Goal: Task Accomplishment & Management: Use online tool/utility

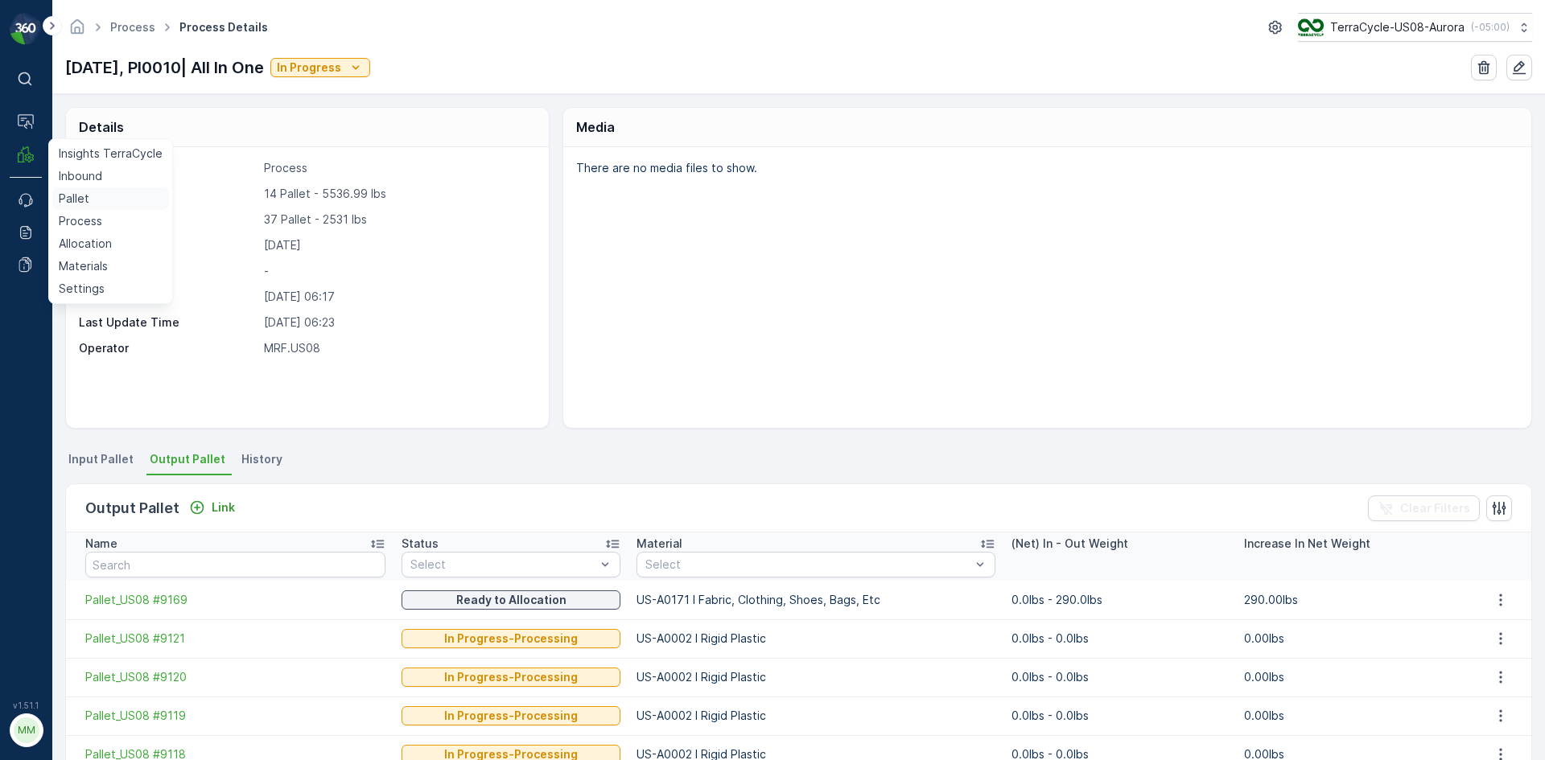
click at [71, 193] on p "Pallet" at bounding box center [74, 199] width 31 height 16
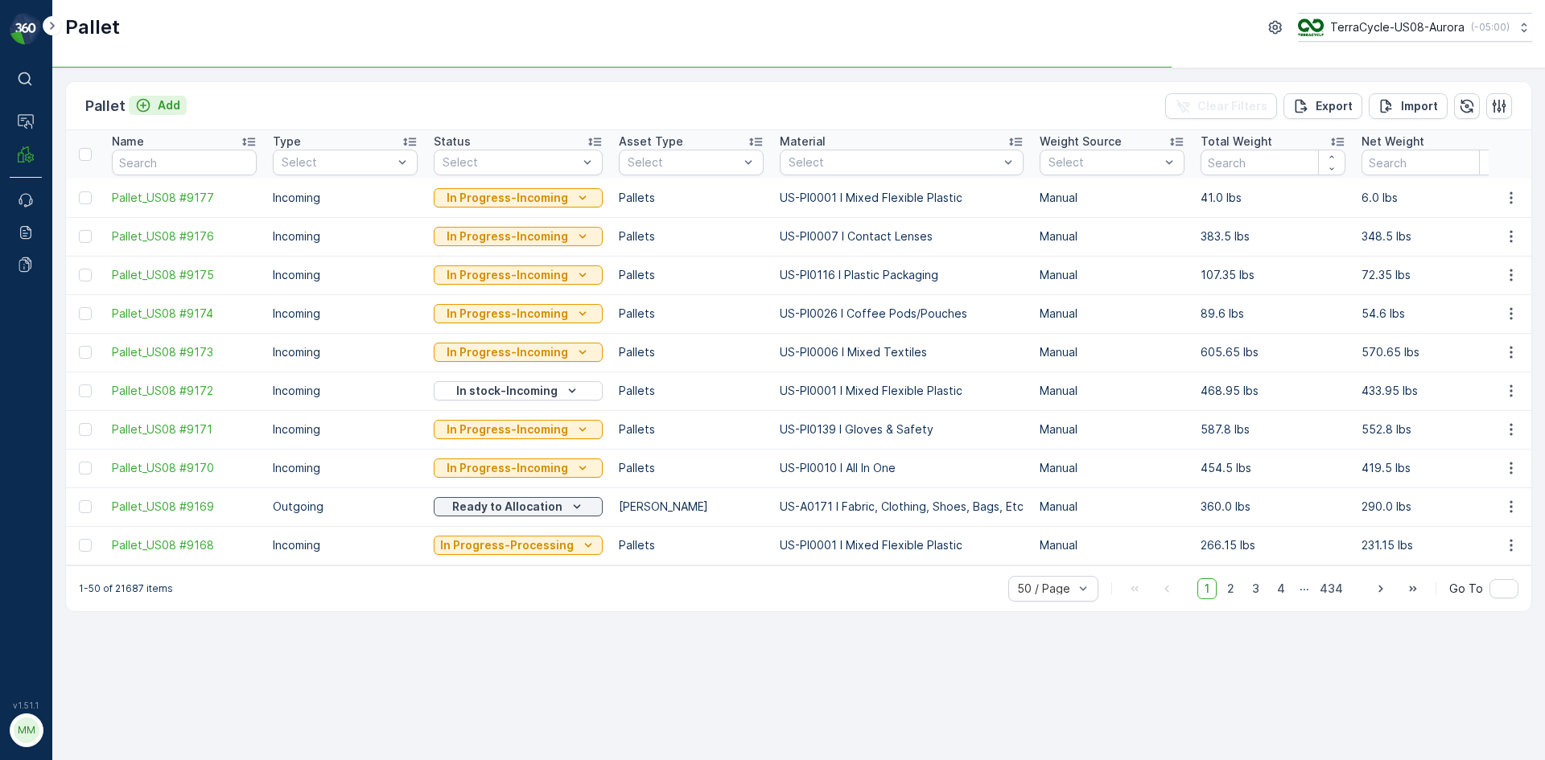
click at [169, 107] on p "Add" at bounding box center [169, 105] width 23 height 16
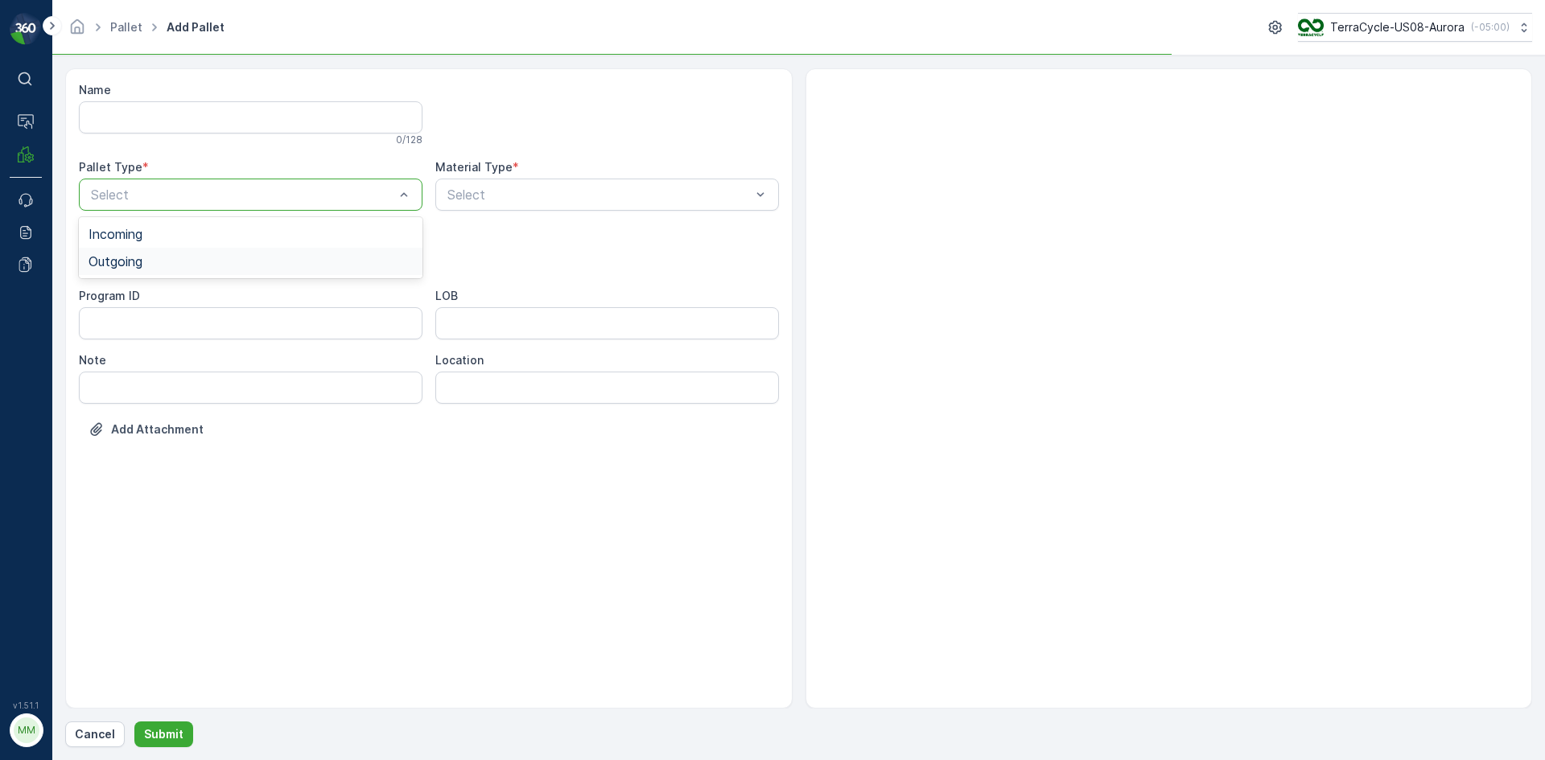
click at [118, 257] on span "Outgoing" at bounding box center [116, 261] width 54 height 14
click at [121, 295] on span "Gaylord" at bounding box center [143, 298] width 108 height 14
type input "171"
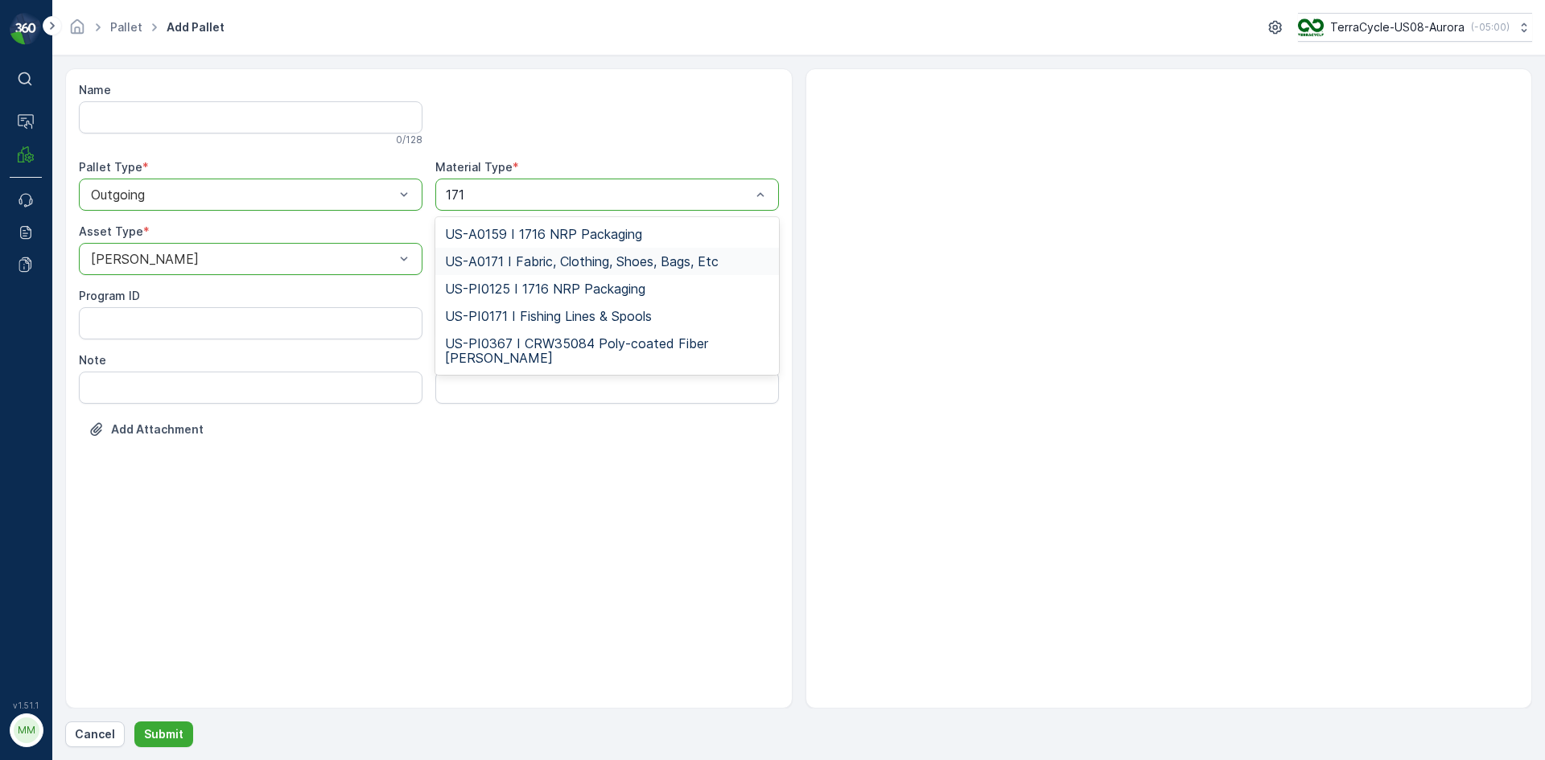
click at [553, 257] on span "US-A0171 I Fabric, Clothing, Shoes, Bags, Etc" at bounding box center [582, 261] width 274 height 14
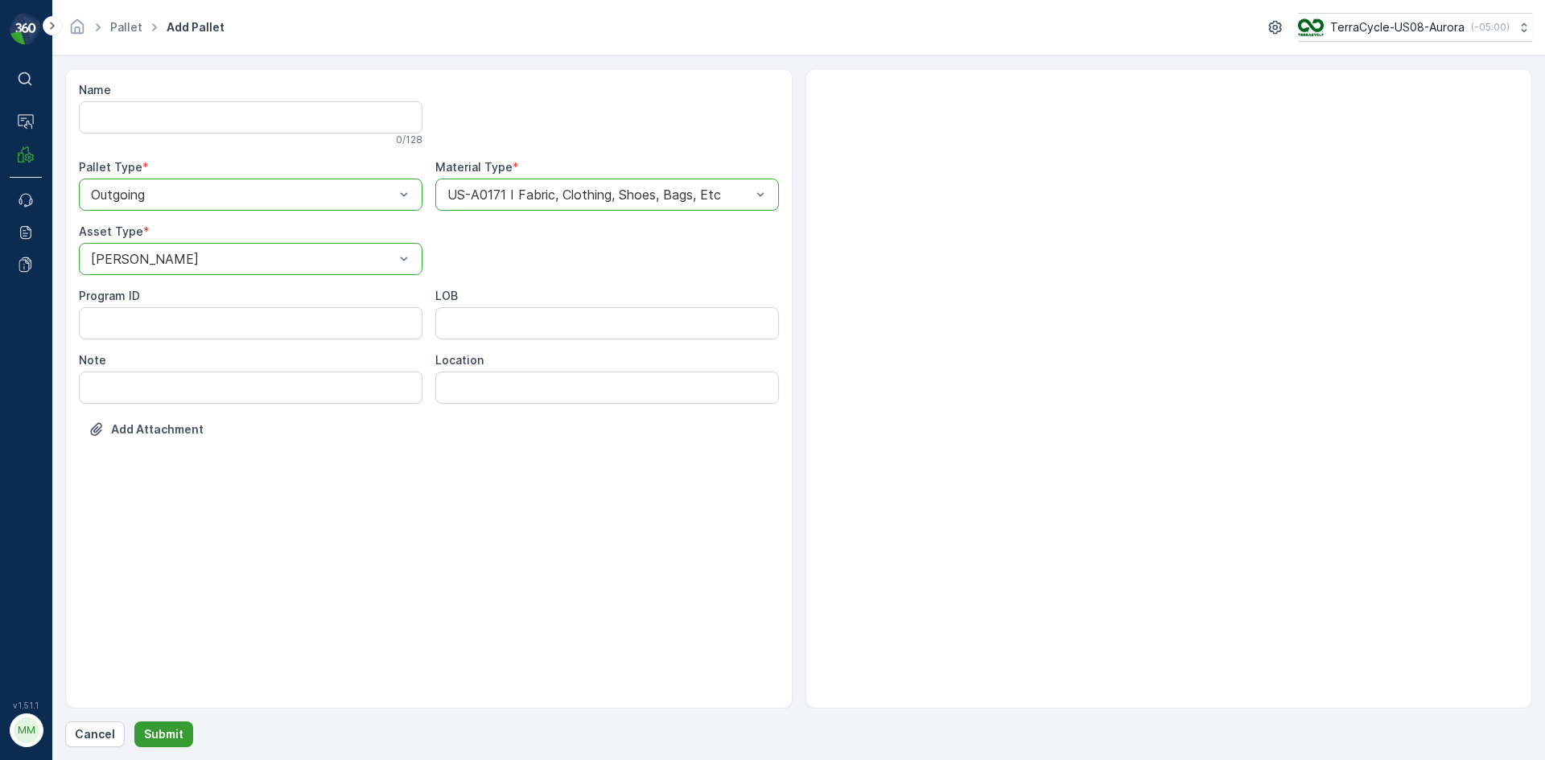
click at [160, 734] on p "Submit" at bounding box center [163, 735] width 39 height 16
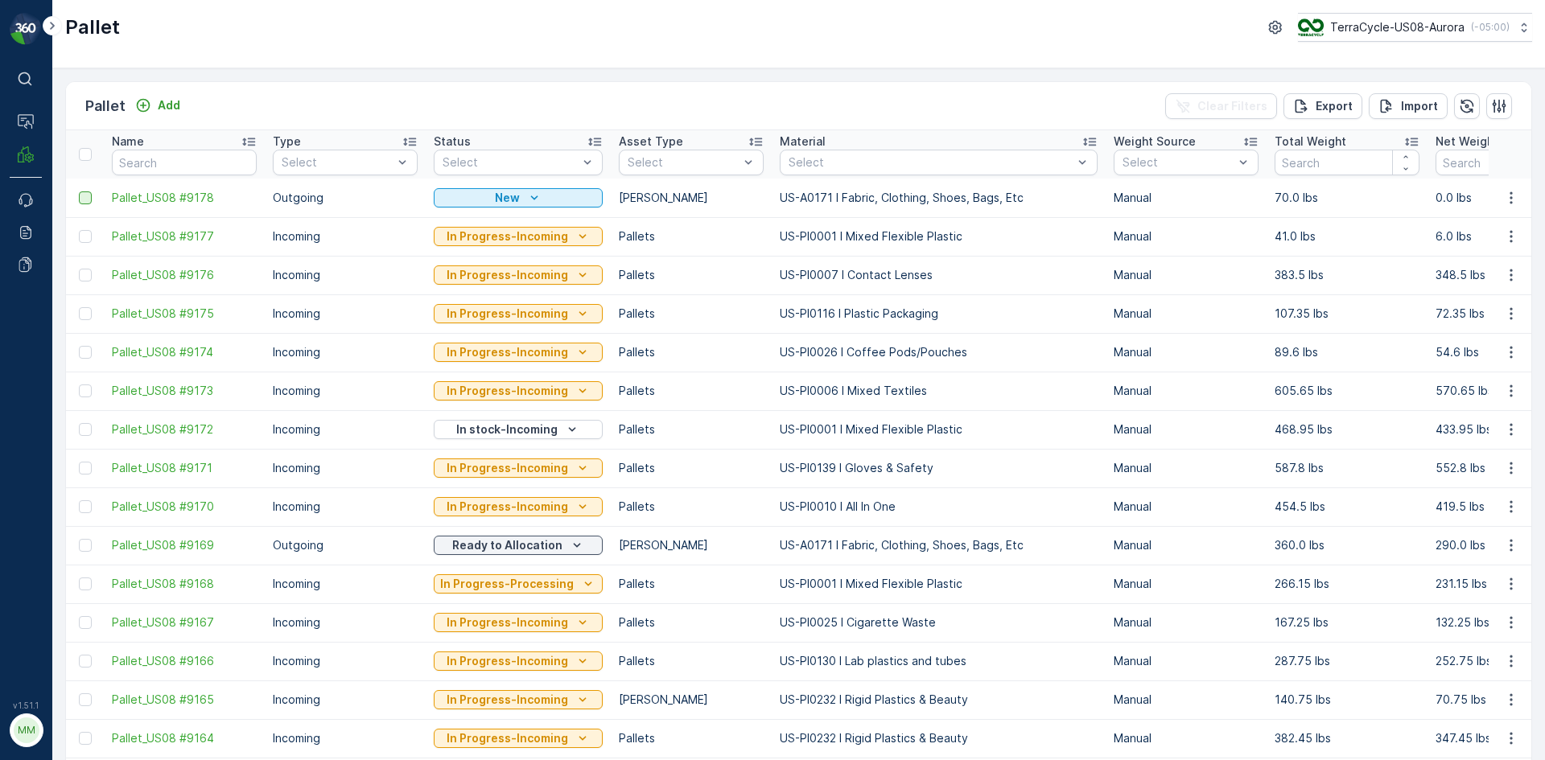
click at [82, 192] on div at bounding box center [85, 198] width 13 height 13
click at [79, 192] on input "checkbox" at bounding box center [79, 192] width 0 height 0
click at [1412, 104] on p "Print QR" at bounding box center [1409, 106] width 48 height 16
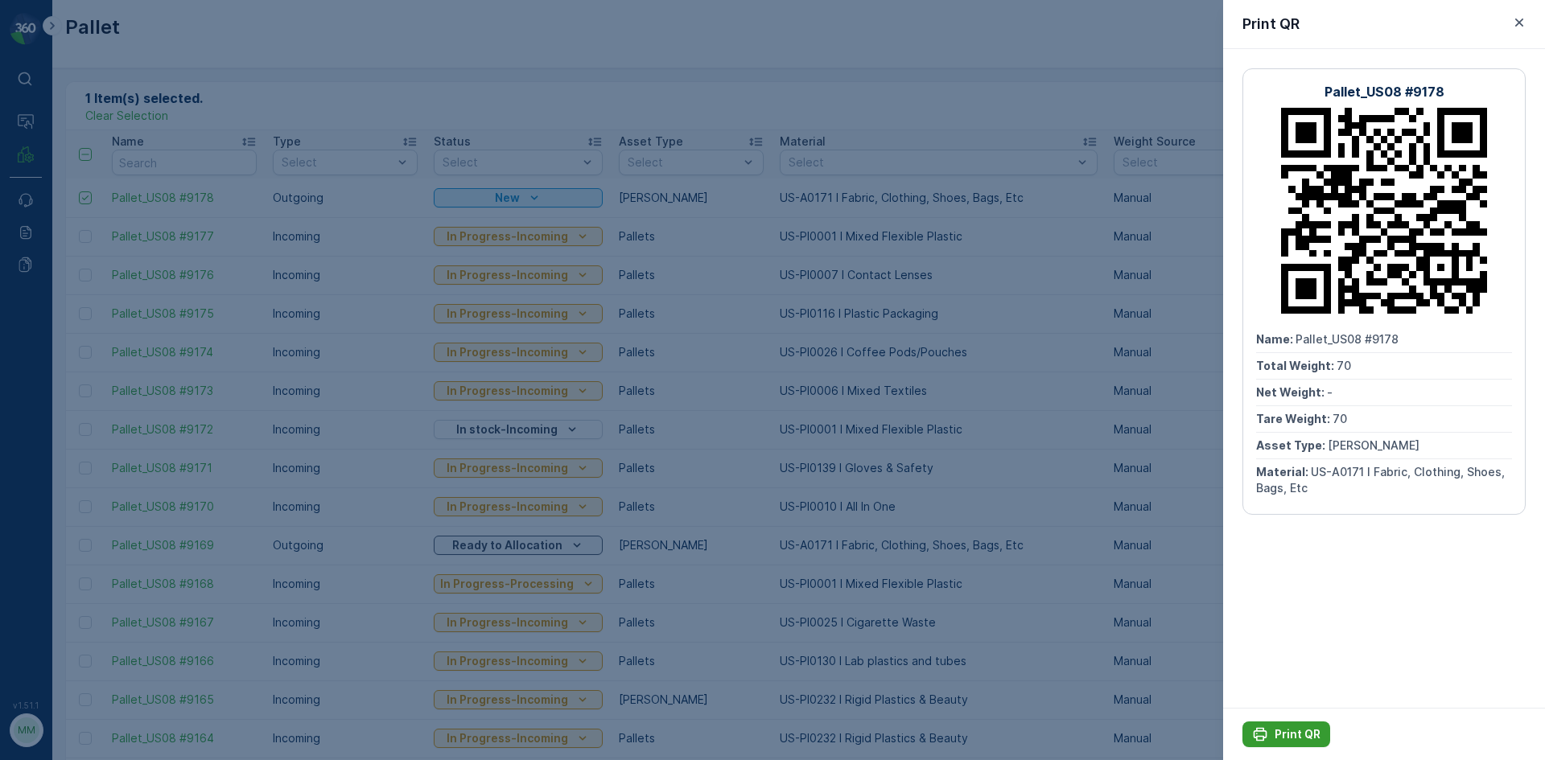
click at [1289, 739] on p "Print QR" at bounding box center [1298, 735] width 46 height 16
click at [1286, 727] on p "Print QR" at bounding box center [1298, 735] width 46 height 16
click at [461, 58] on div at bounding box center [772, 380] width 1545 height 760
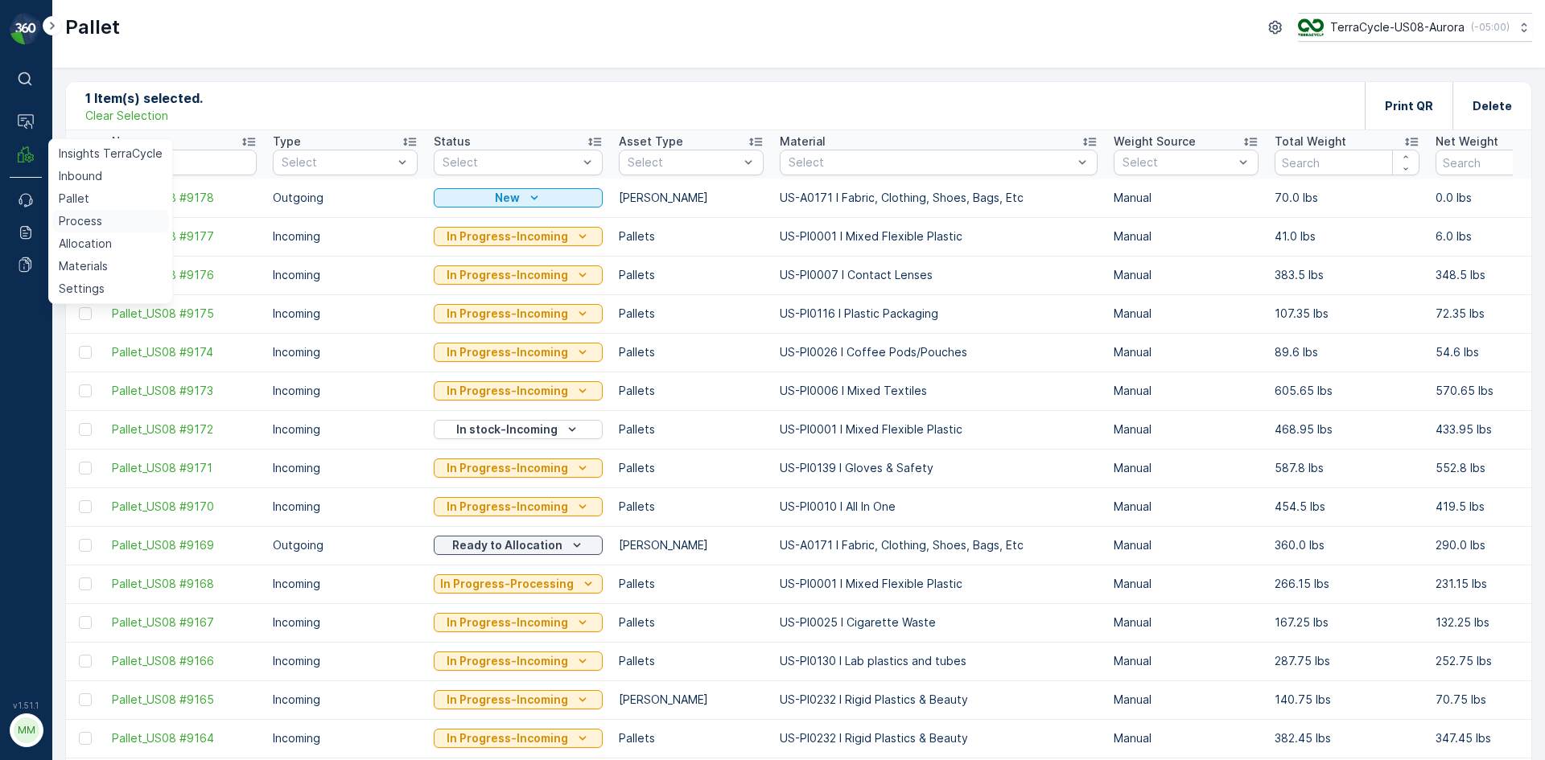
click at [71, 216] on p "Process" at bounding box center [80, 221] width 43 height 16
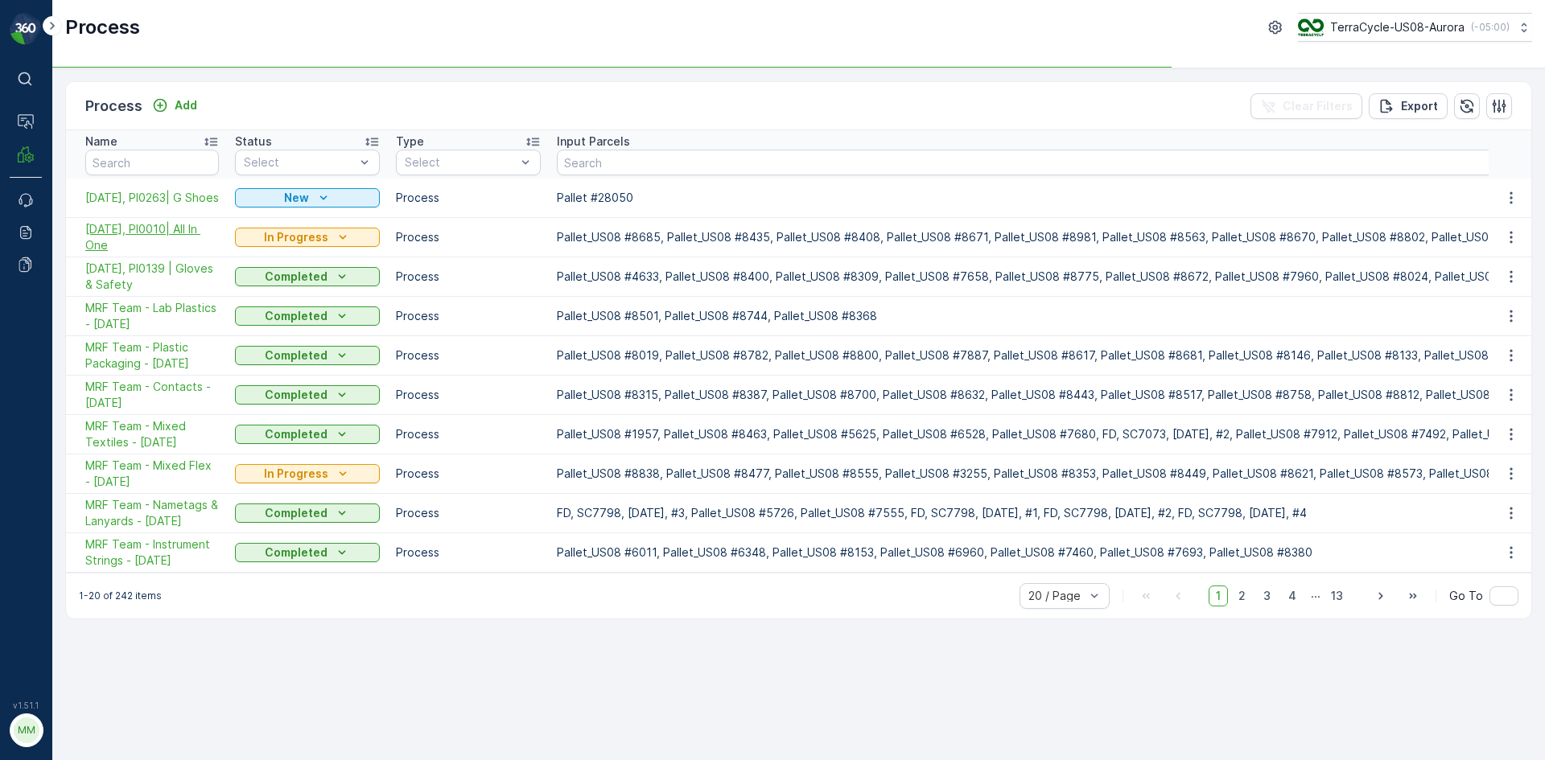
click at [194, 229] on span "[DATE], PI0010| All In One" at bounding box center [152, 237] width 134 height 32
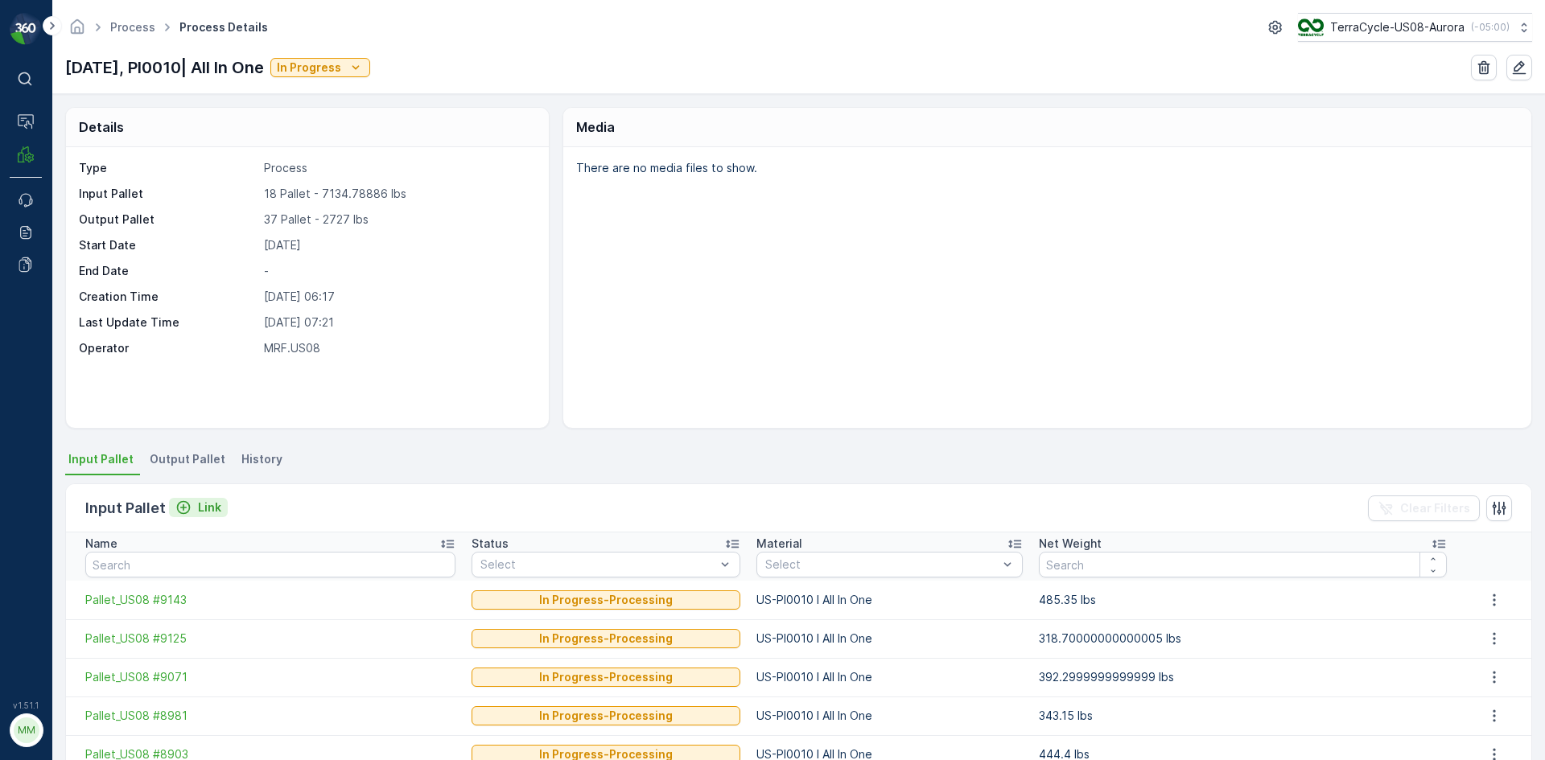
click at [199, 506] on p "Link" at bounding box center [209, 508] width 23 height 16
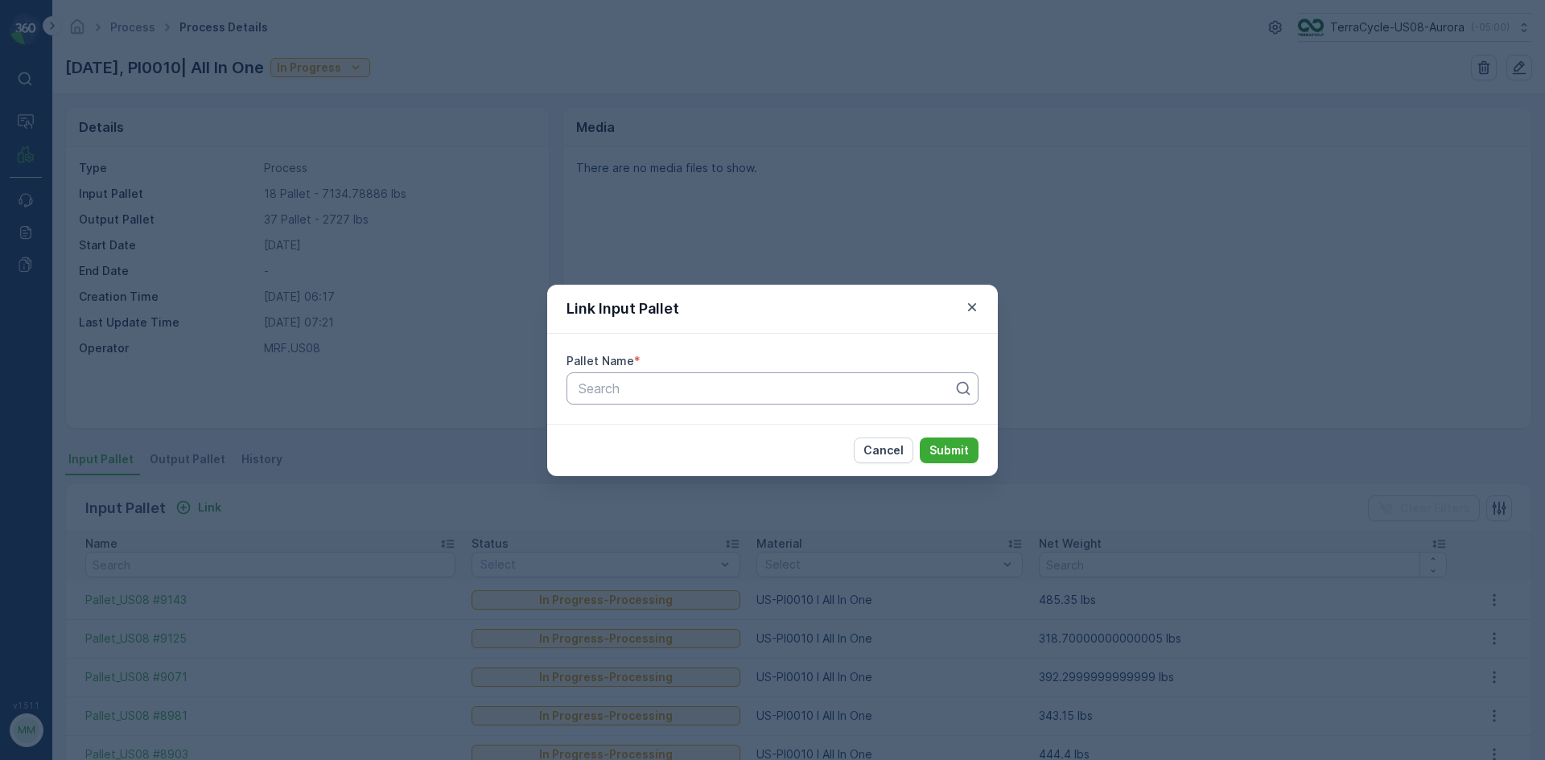
click at [617, 393] on div at bounding box center [766, 388] width 378 height 14
type input "9178"
click at [677, 427] on span "Pallet_US08 #9178" at bounding box center [632, 428] width 113 height 14
click at [963, 443] on p "Submit" at bounding box center [948, 451] width 39 height 16
click at [929, 448] on button "Submit" at bounding box center [949, 451] width 59 height 26
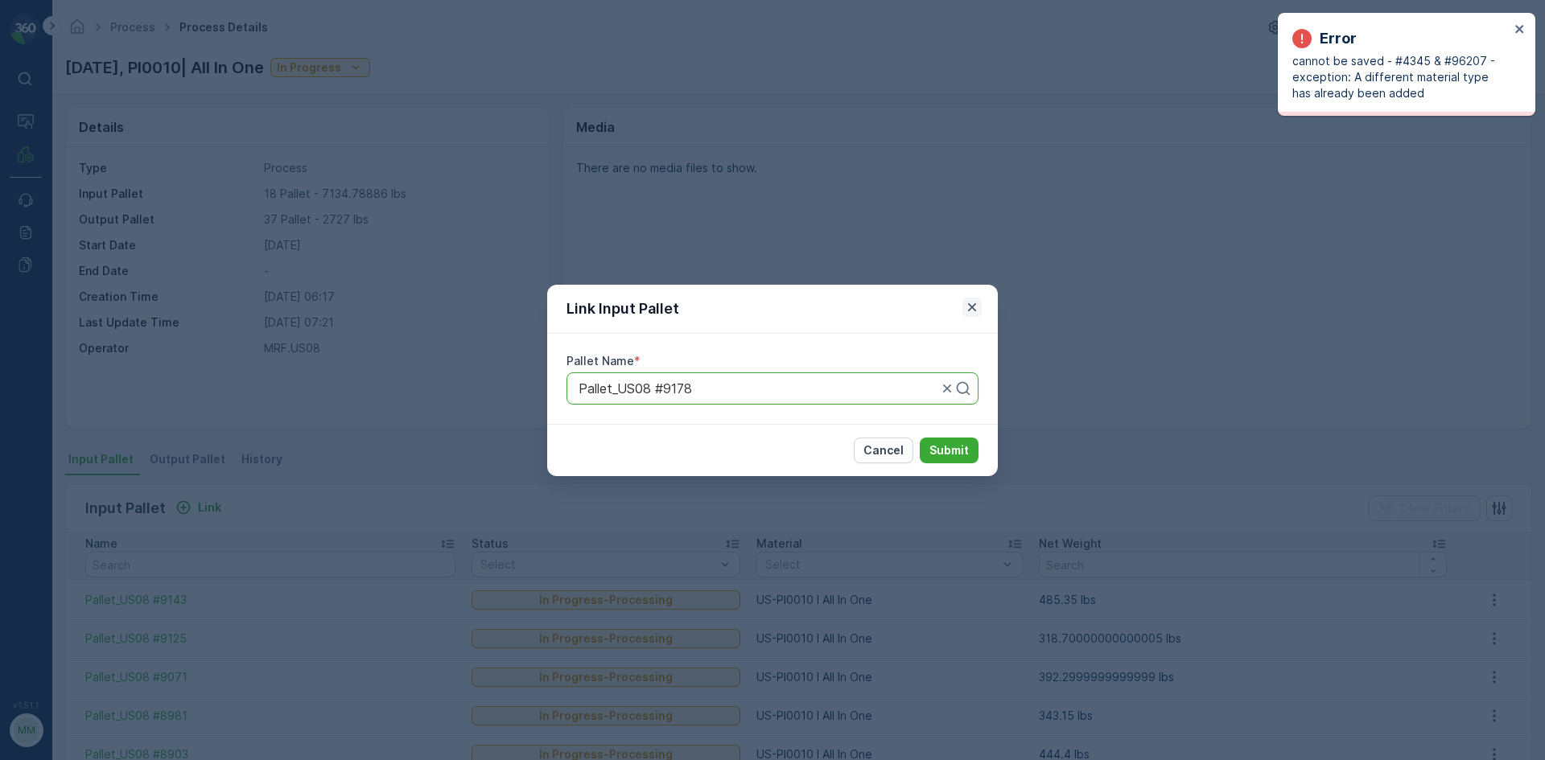
click at [970, 303] on icon "button" at bounding box center [972, 307] width 16 height 16
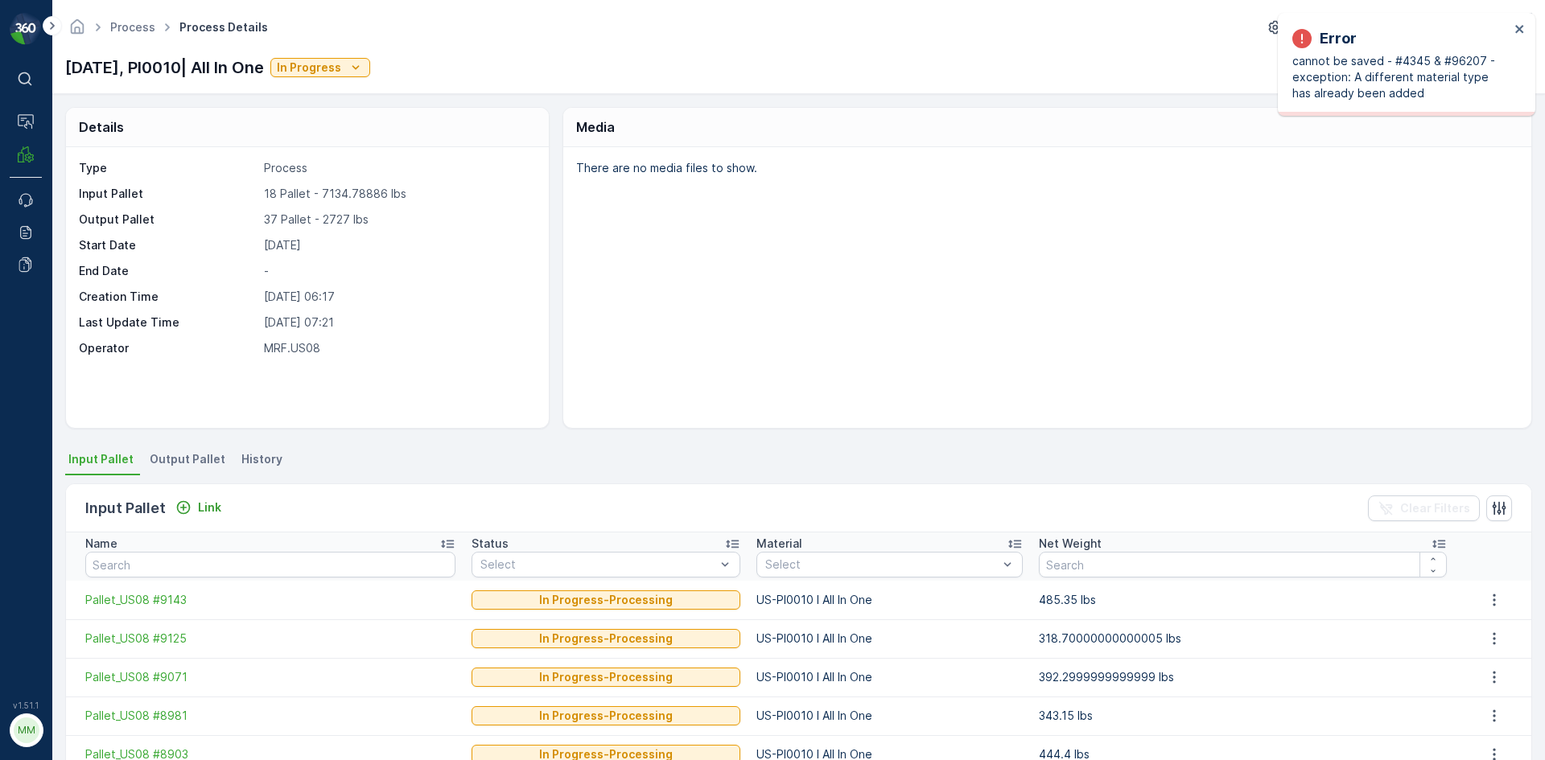
click at [794, 397] on div "There are no media files to show." at bounding box center [1047, 287] width 968 height 281
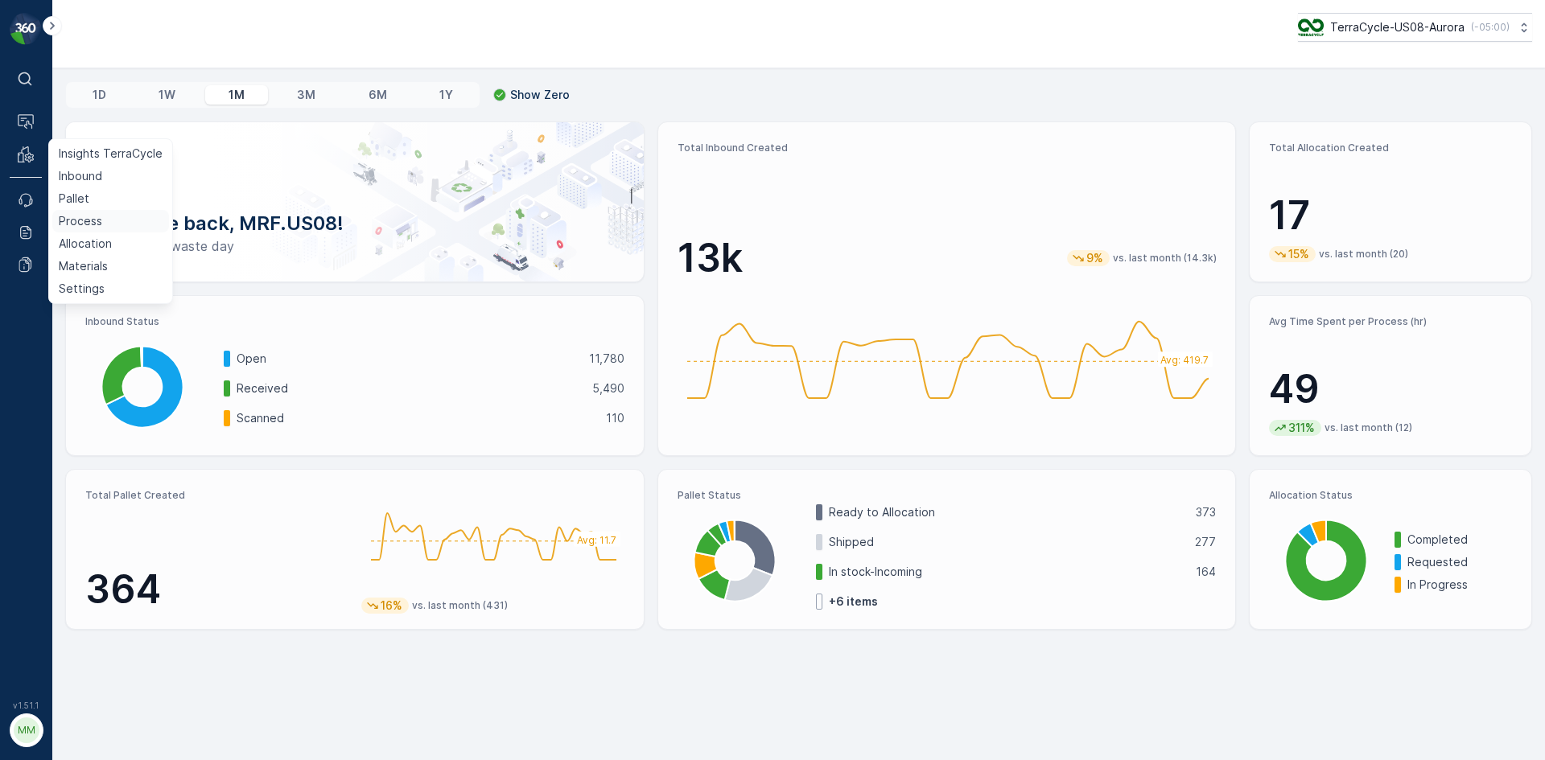
click at [100, 219] on p "Process" at bounding box center [80, 221] width 43 height 16
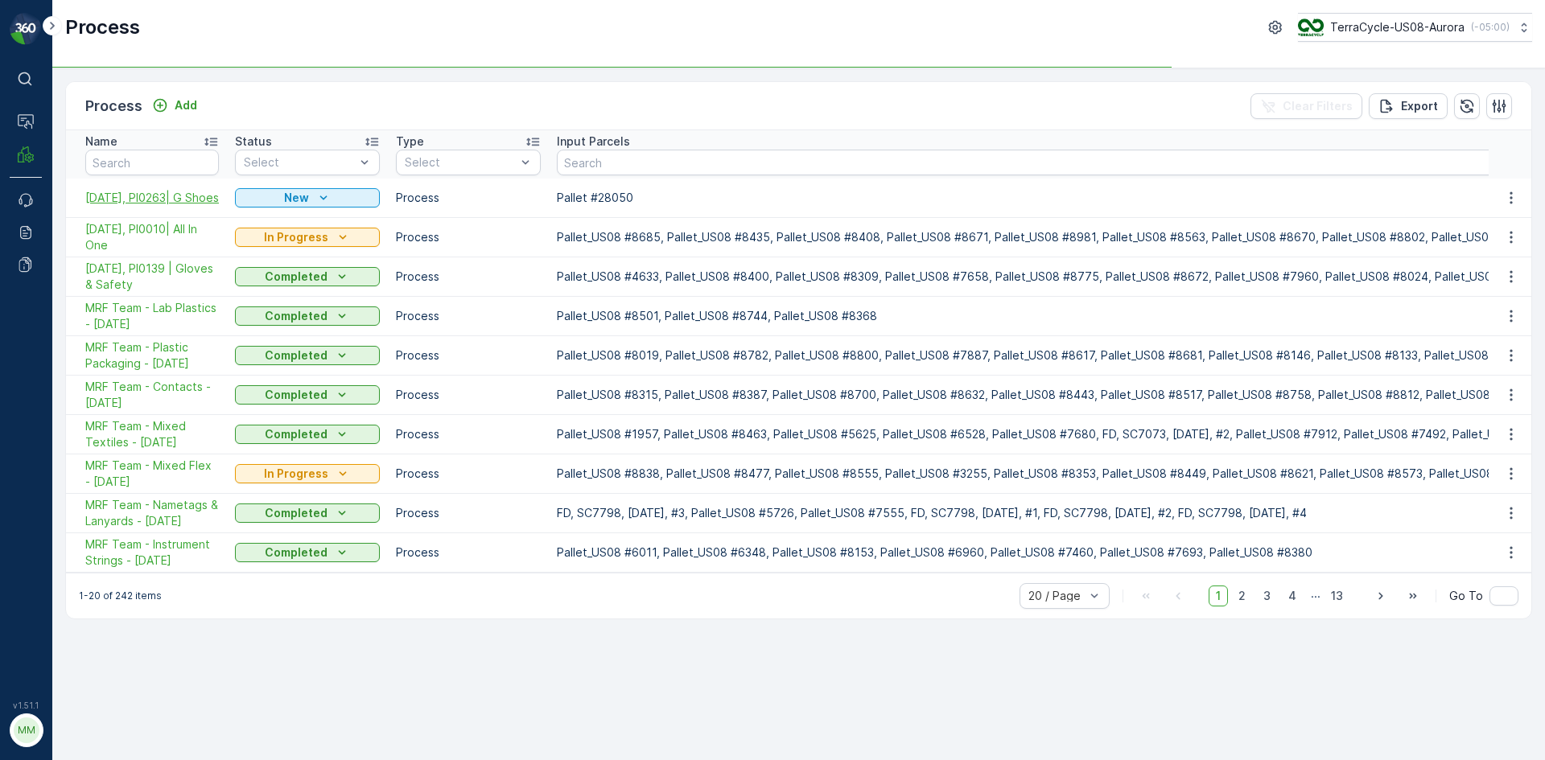
click at [170, 193] on span "[DATE], PI0263| G Shoes" at bounding box center [152, 198] width 134 height 16
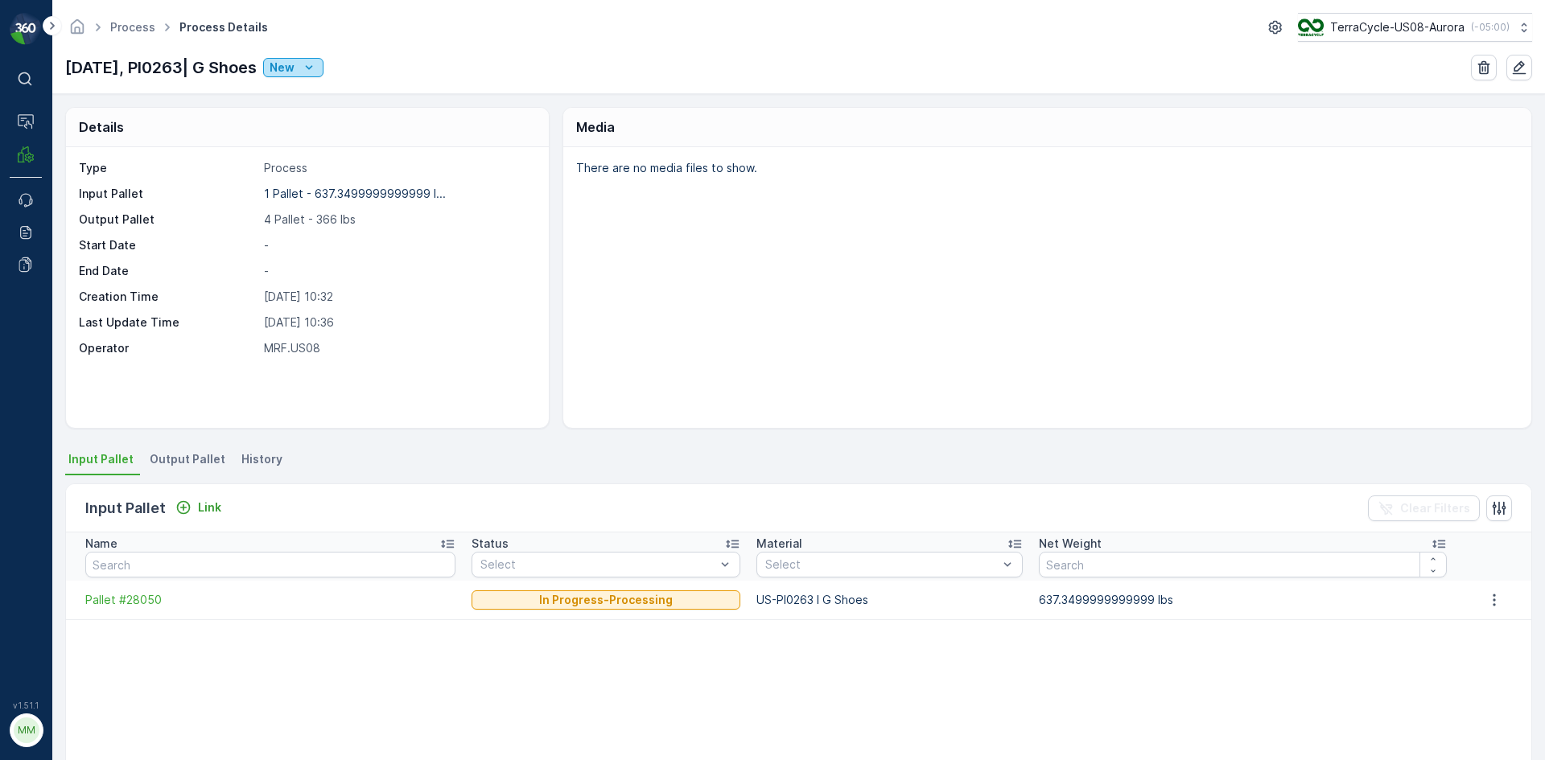
click at [294, 67] on p "New" at bounding box center [282, 68] width 25 height 16
click at [323, 126] on div "In Progress" at bounding box center [379, 137] width 186 height 23
click at [317, 66] on icon "New" at bounding box center [309, 68] width 16 height 16
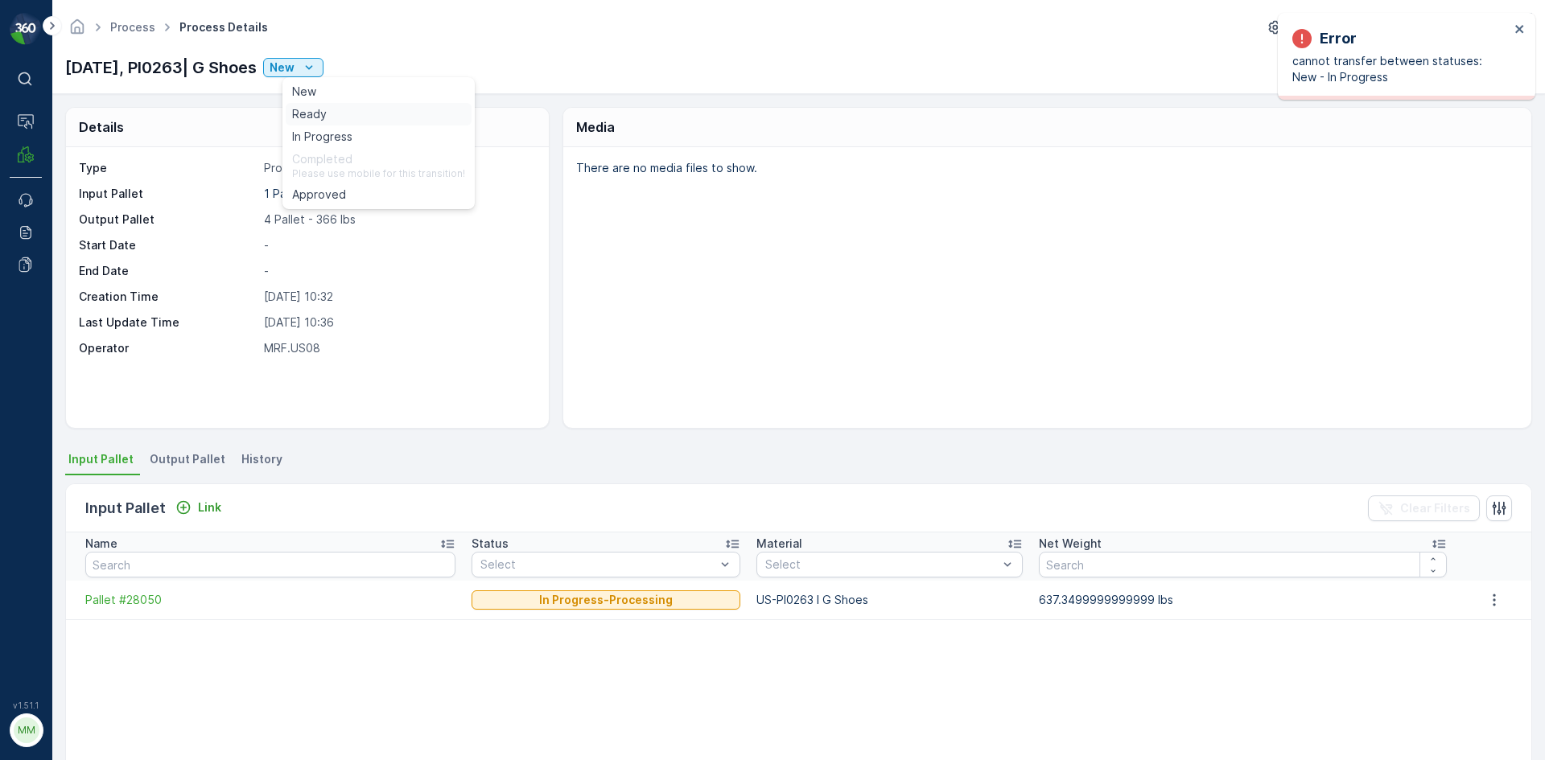
click at [318, 115] on span "Ready" at bounding box center [309, 114] width 35 height 16
click at [315, 65] on div "New" at bounding box center [293, 68] width 47 height 16
click at [317, 138] on span "In Progress" at bounding box center [322, 137] width 60 height 16
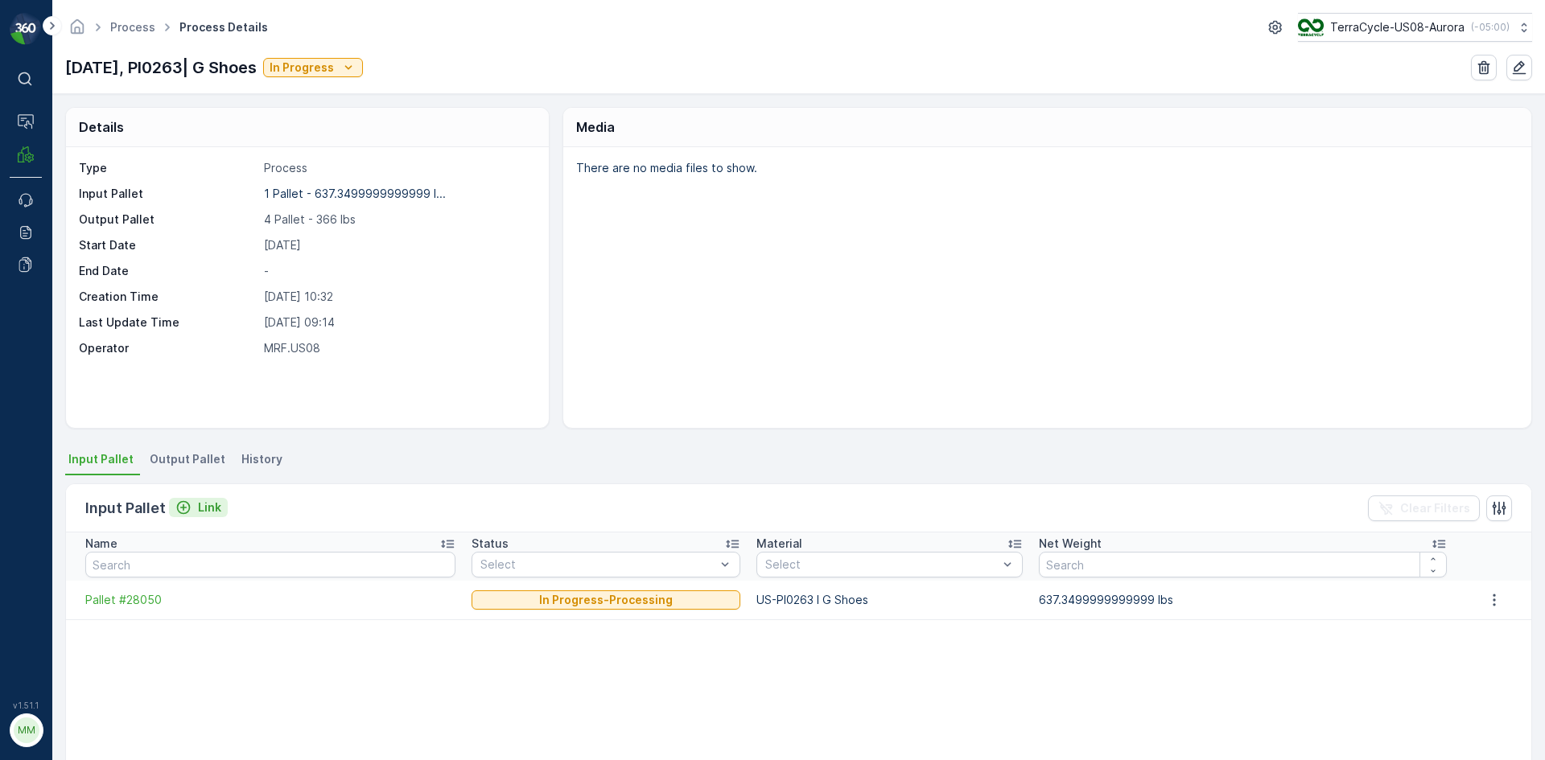
click at [202, 510] on p "Link" at bounding box center [209, 508] width 23 height 16
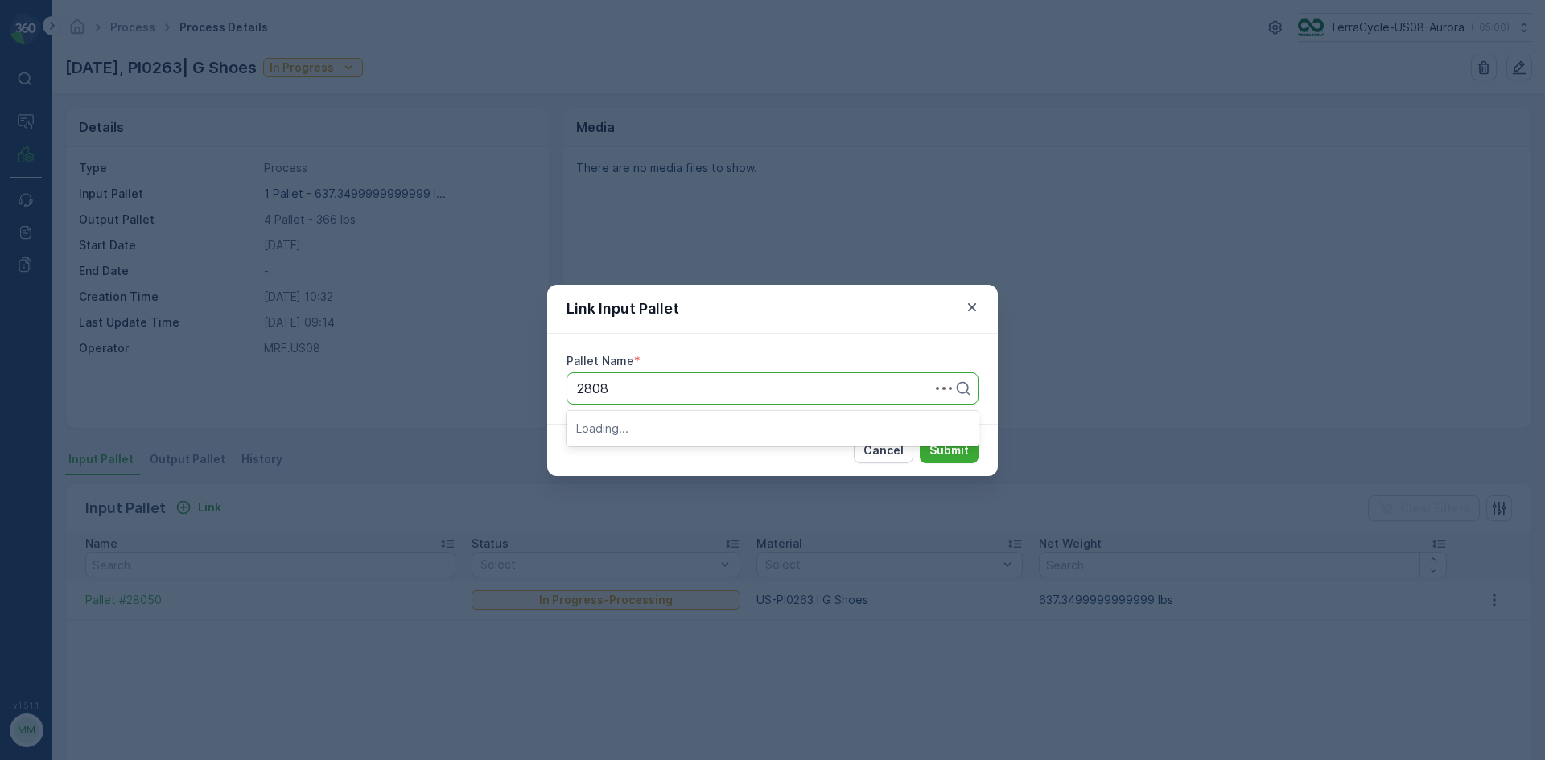
type input "28084"
click at [686, 434] on div "Pallet #28084" at bounding box center [772, 428] width 393 height 14
click at [950, 452] on p "Submit" at bounding box center [948, 451] width 39 height 16
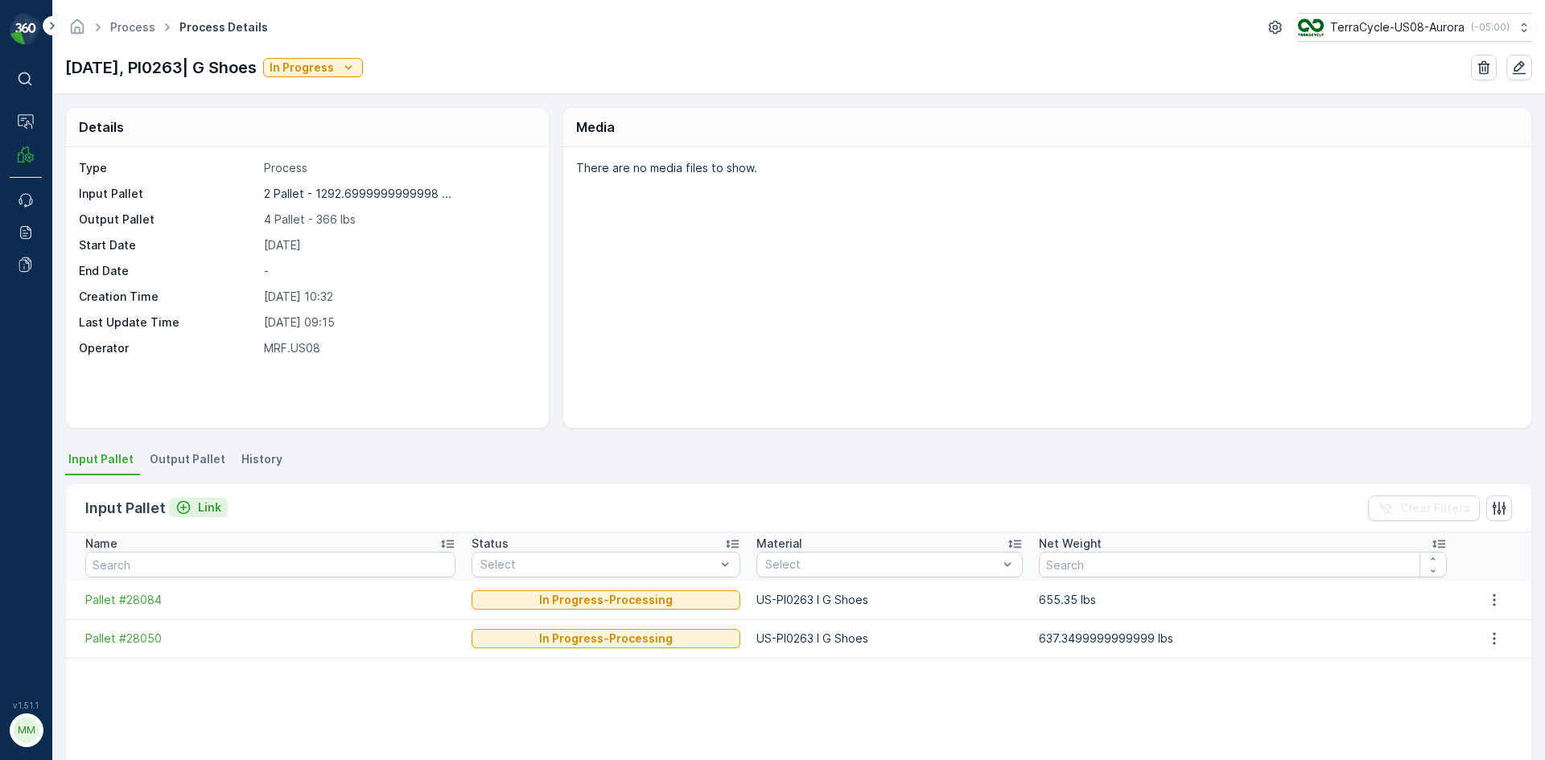
click at [195, 510] on div "Link" at bounding box center [198, 508] width 46 height 16
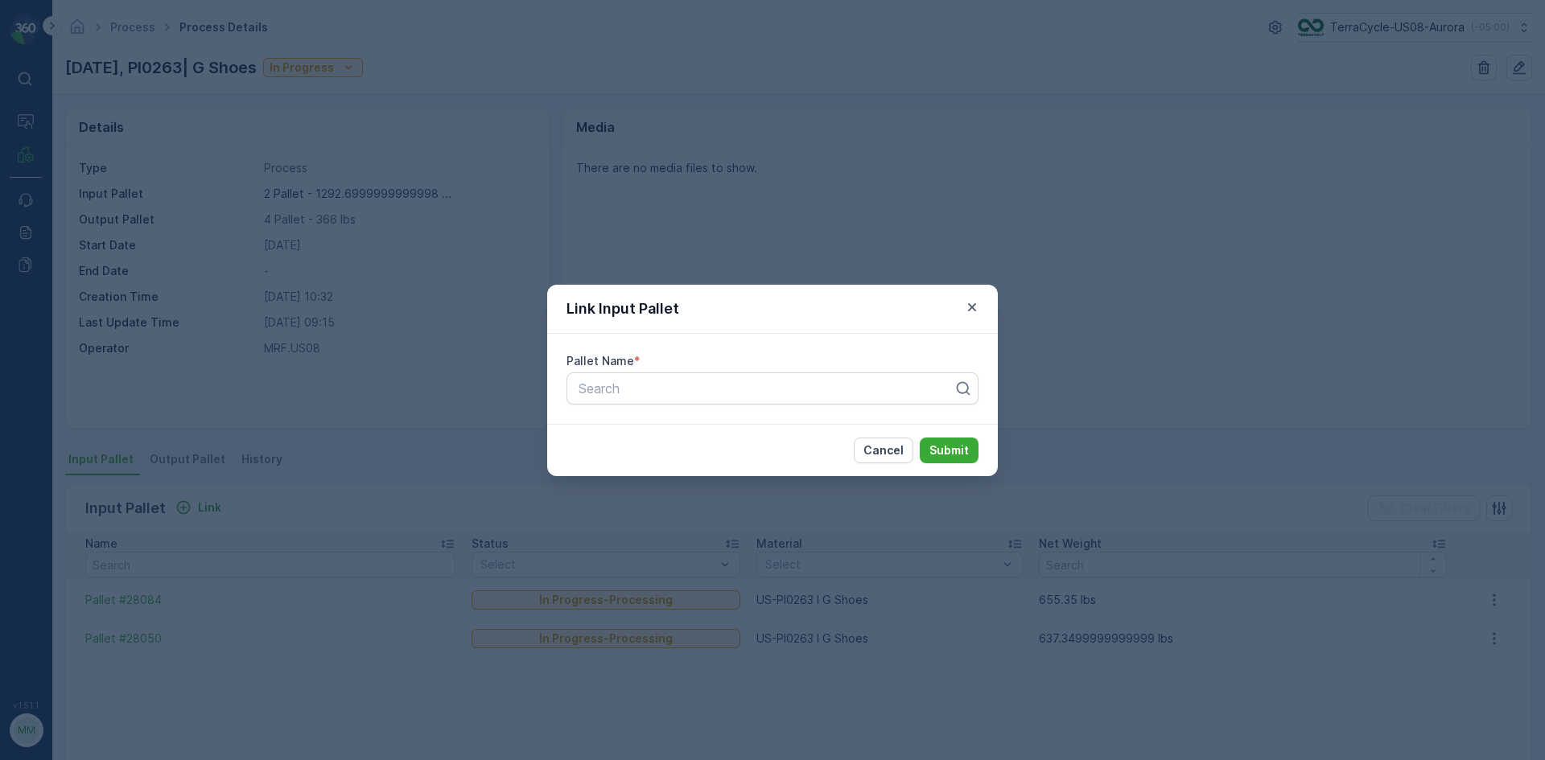
click at [209, 150] on div "Link Input Pallet Pallet Name * Search Cancel Submit" at bounding box center [772, 380] width 1545 height 760
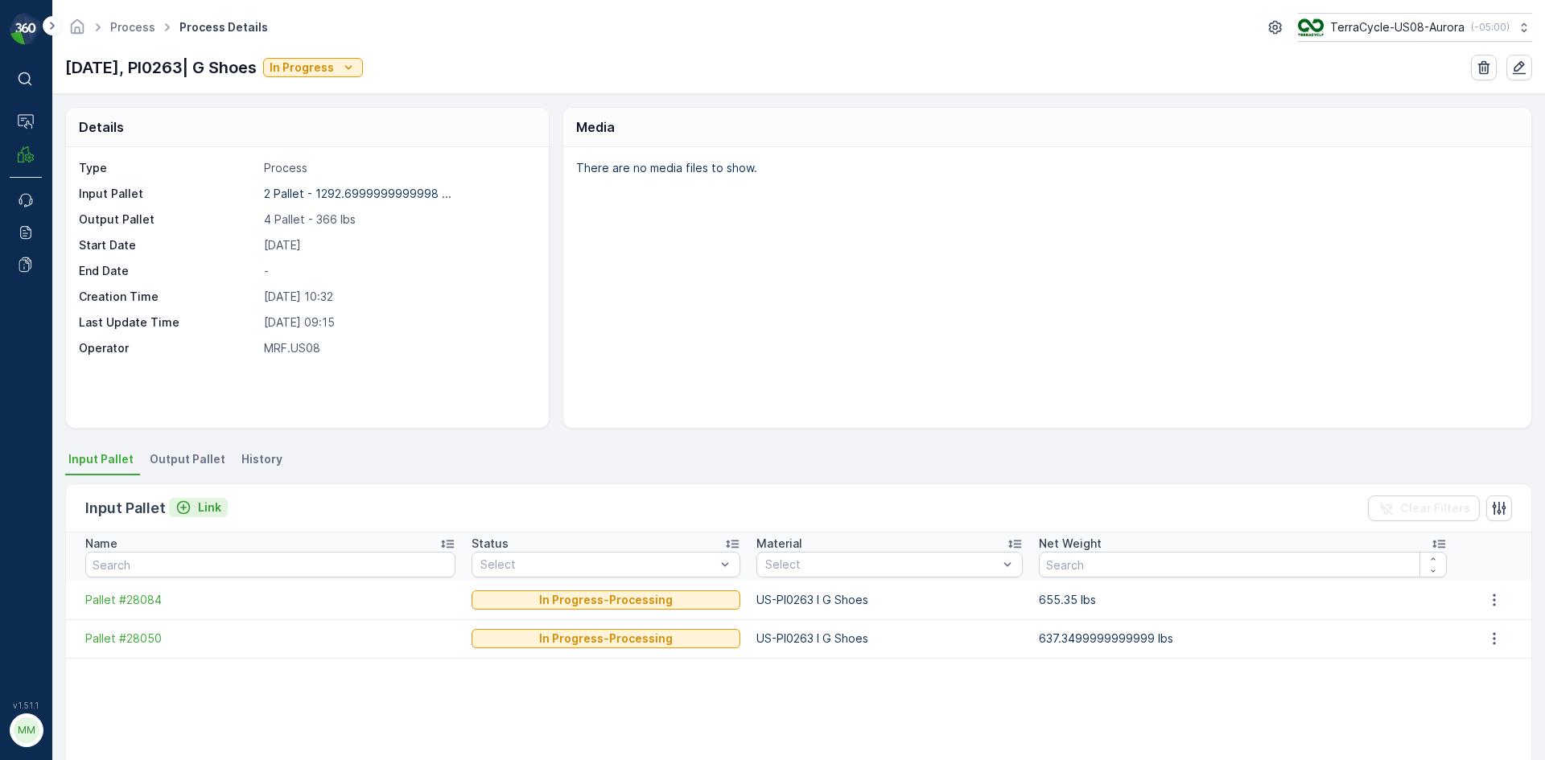
click at [204, 501] on p "Link" at bounding box center [209, 508] width 23 height 16
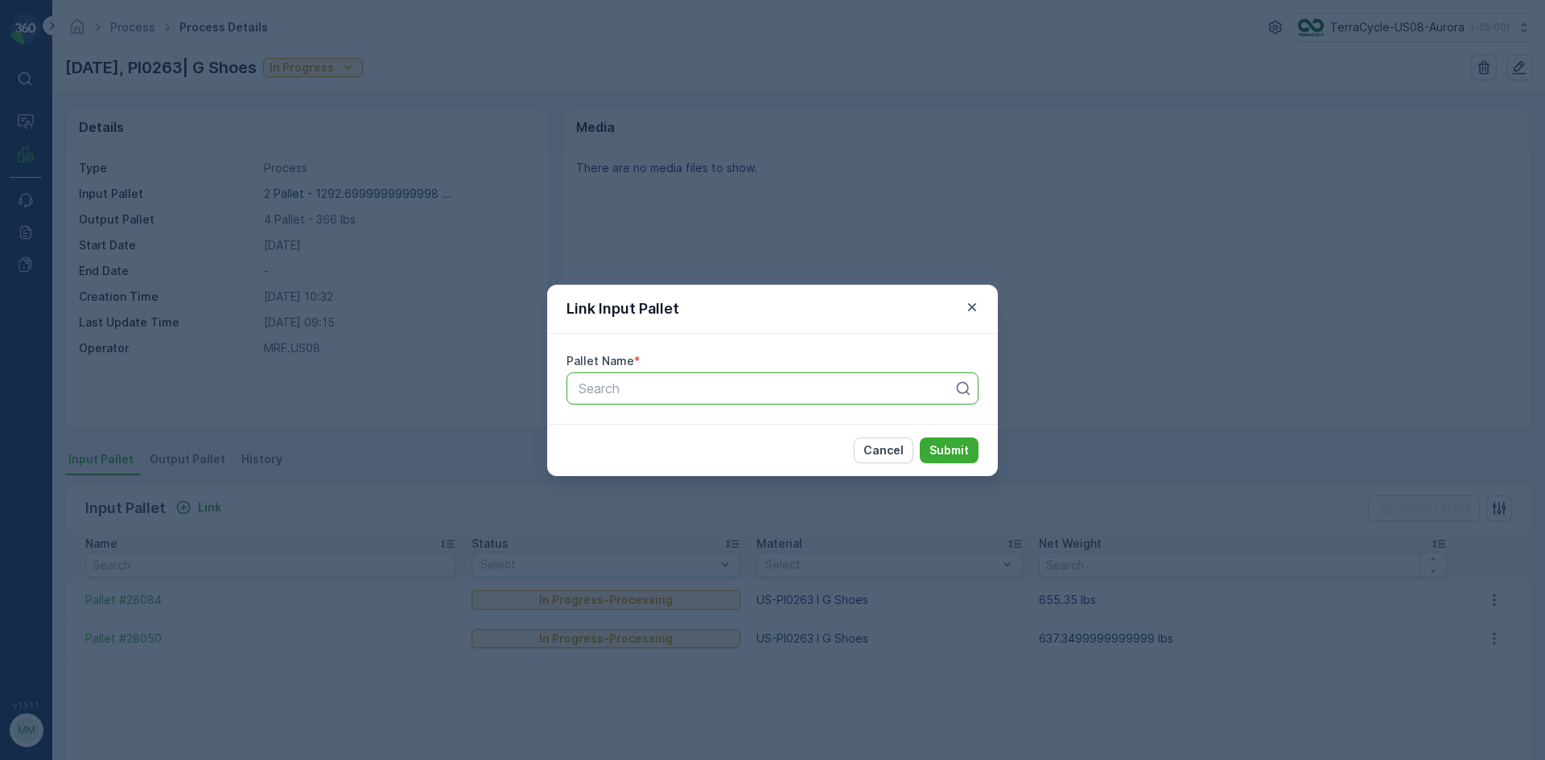
click at [698, 391] on div at bounding box center [766, 388] width 378 height 14
click at [887, 167] on div "Link Input Pallet Pallet Name * Use Up and Down to choose options, press Enter …" at bounding box center [772, 380] width 1545 height 760
